Goal: Contribute content: Contribute content

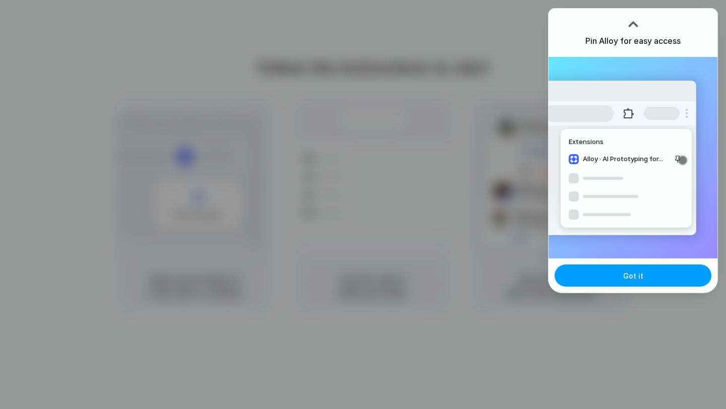
click at [654, 279] on button "Got it" at bounding box center [632, 276] width 157 height 22
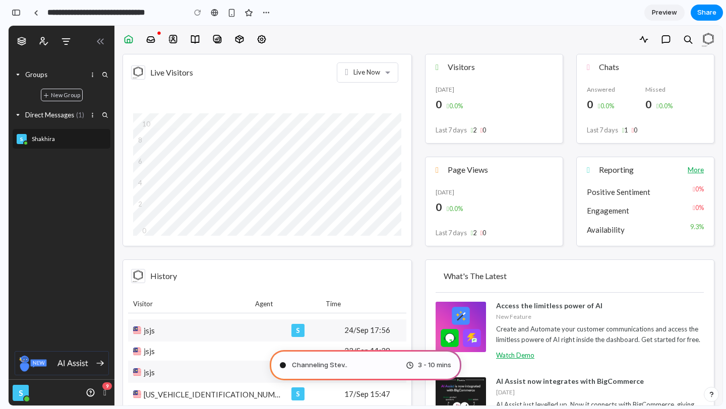
type input "**********"
